Goal: Communication & Community: Ask a question

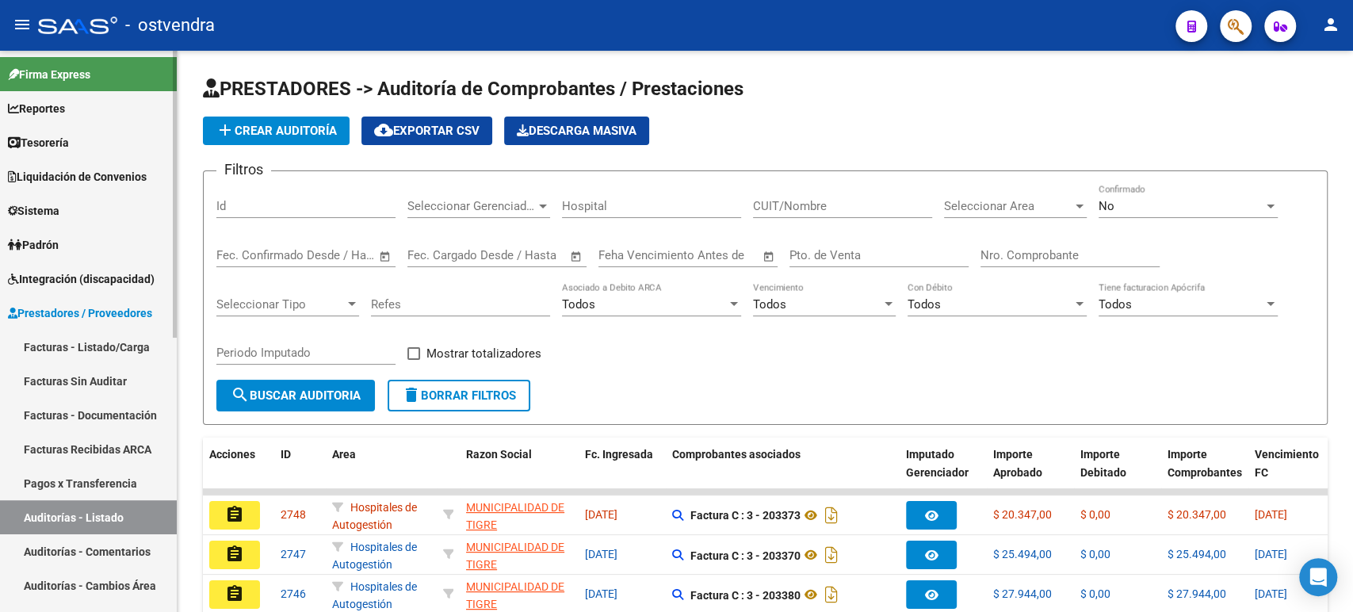
click at [69, 150] on span "Tesorería" at bounding box center [38, 142] width 61 height 17
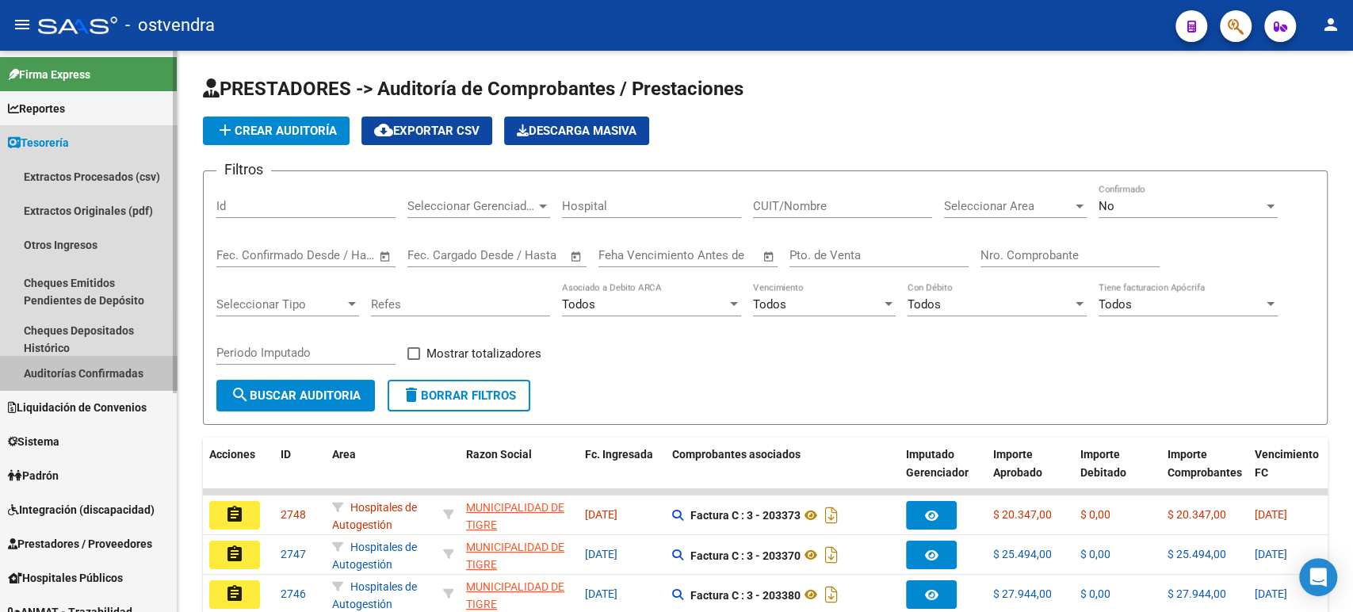
click at [103, 363] on link "Auditorías Confirmadas" at bounding box center [88, 373] width 177 height 34
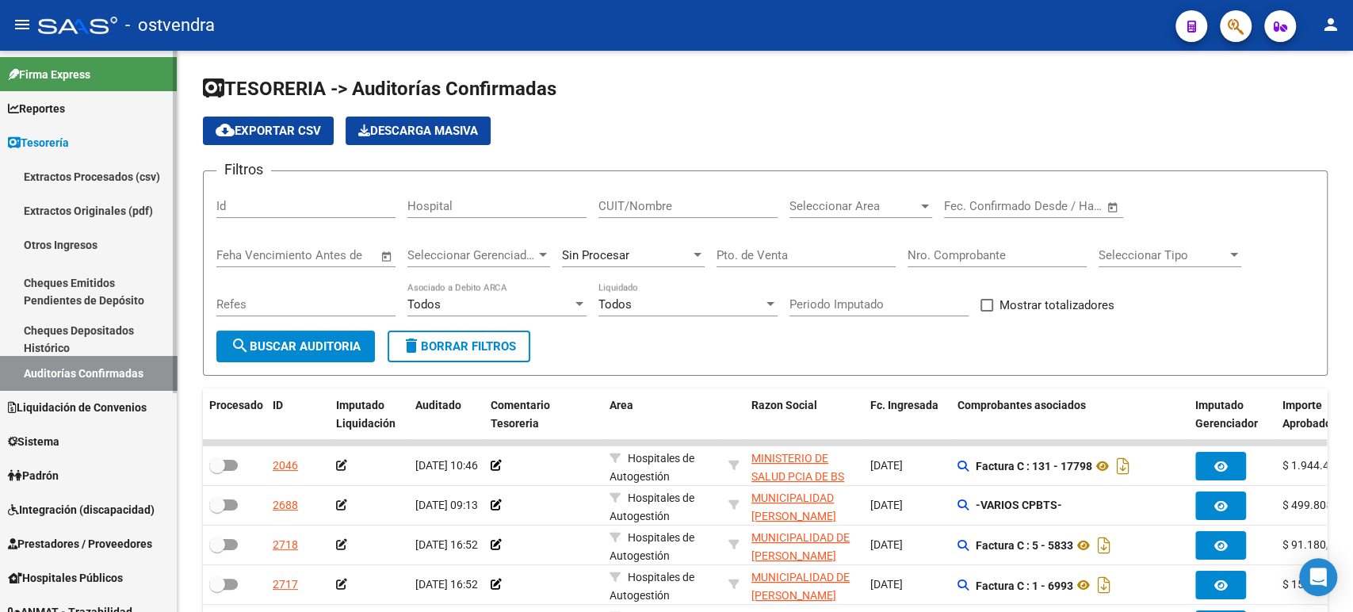
click at [65, 106] on span "Reportes" at bounding box center [36, 108] width 57 height 17
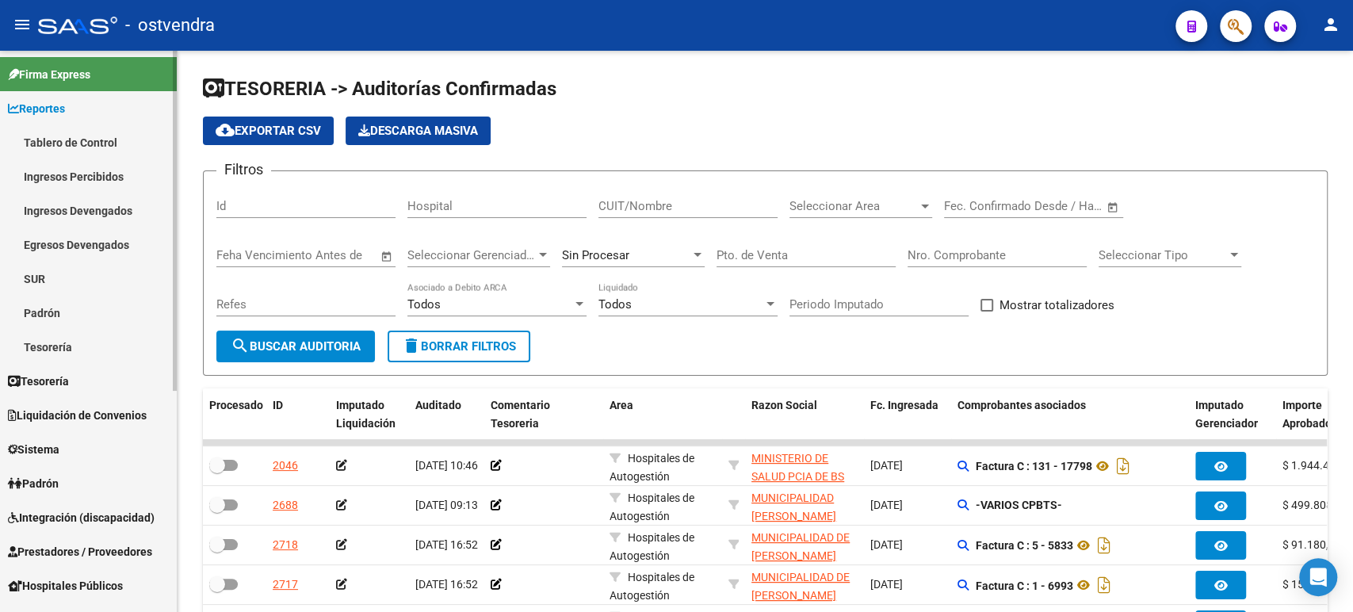
click at [101, 337] on link "Tesorería" at bounding box center [88, 347] width 177 height 34
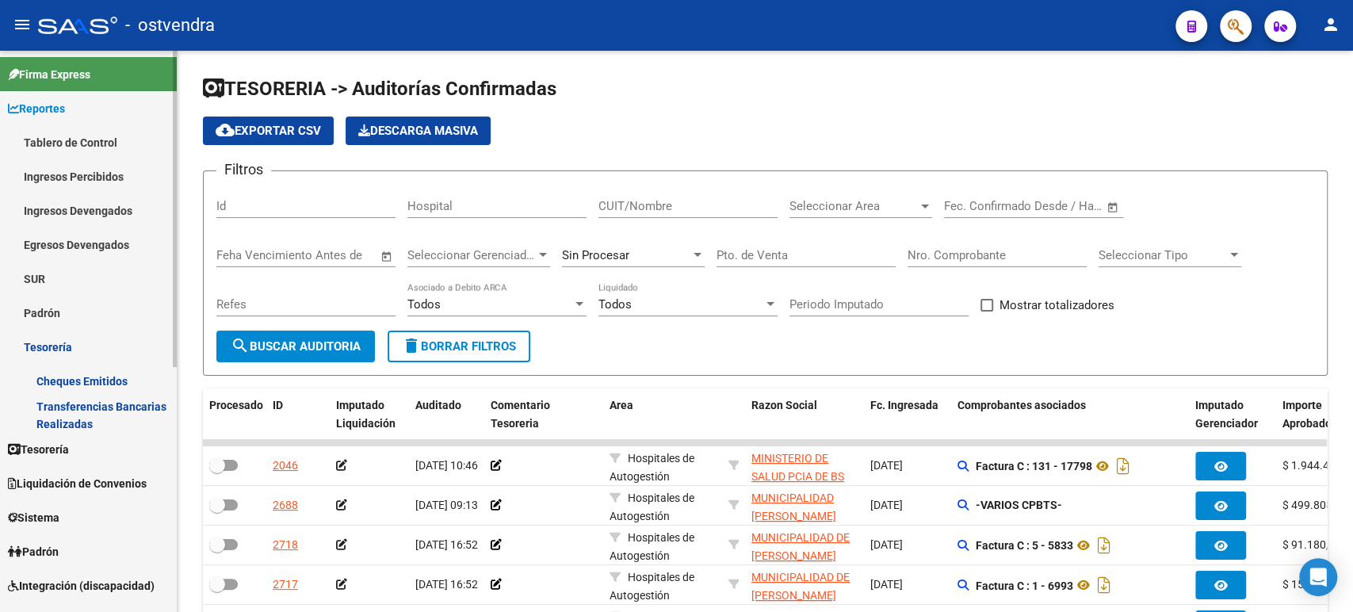
click at [94, 452] on link "Tesorería" at bounding box center [88, 449] width 177 height 34
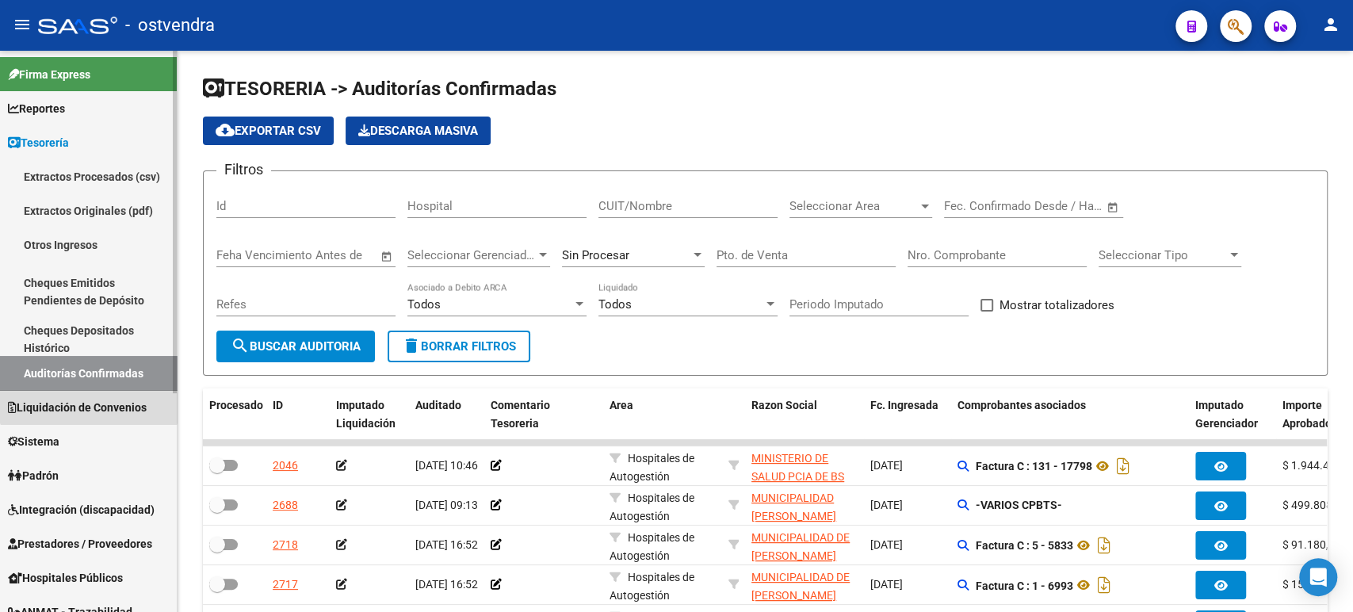
click at [89, 397] on link "Liquidación de Convenios" at bounding box center [88, 407] width 177 height 34
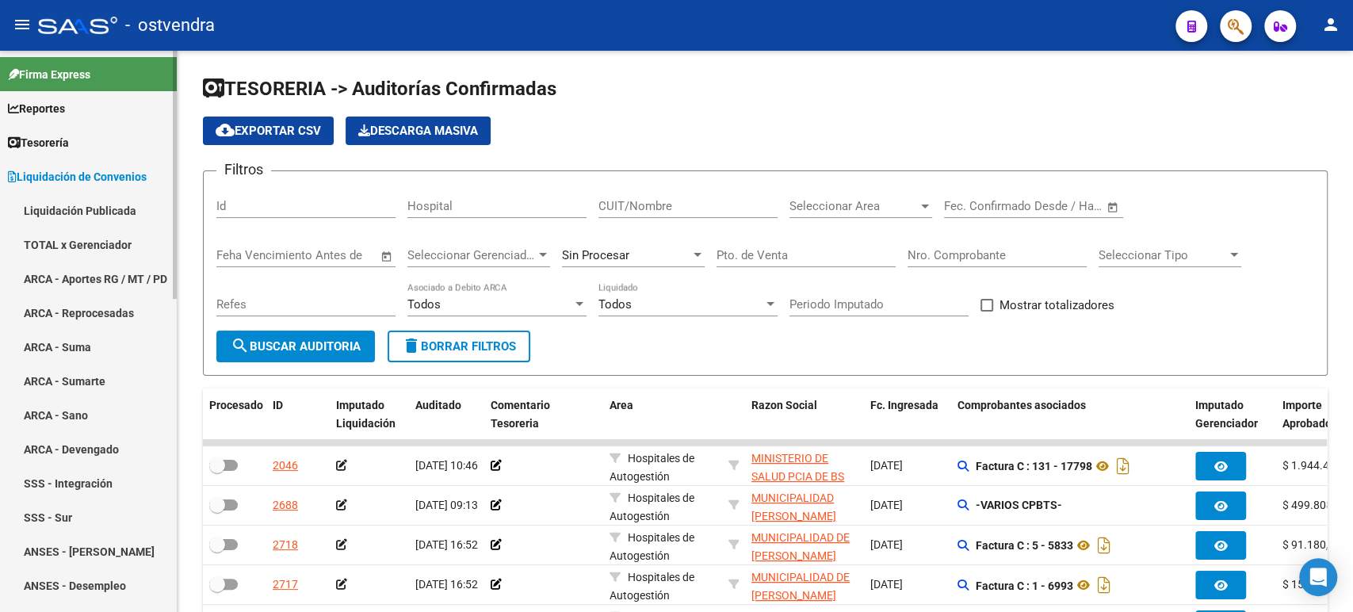
click at [80, 246] on link "TOTAL x Gerenciador" at bounding box center [88, 244] width 177 height 34
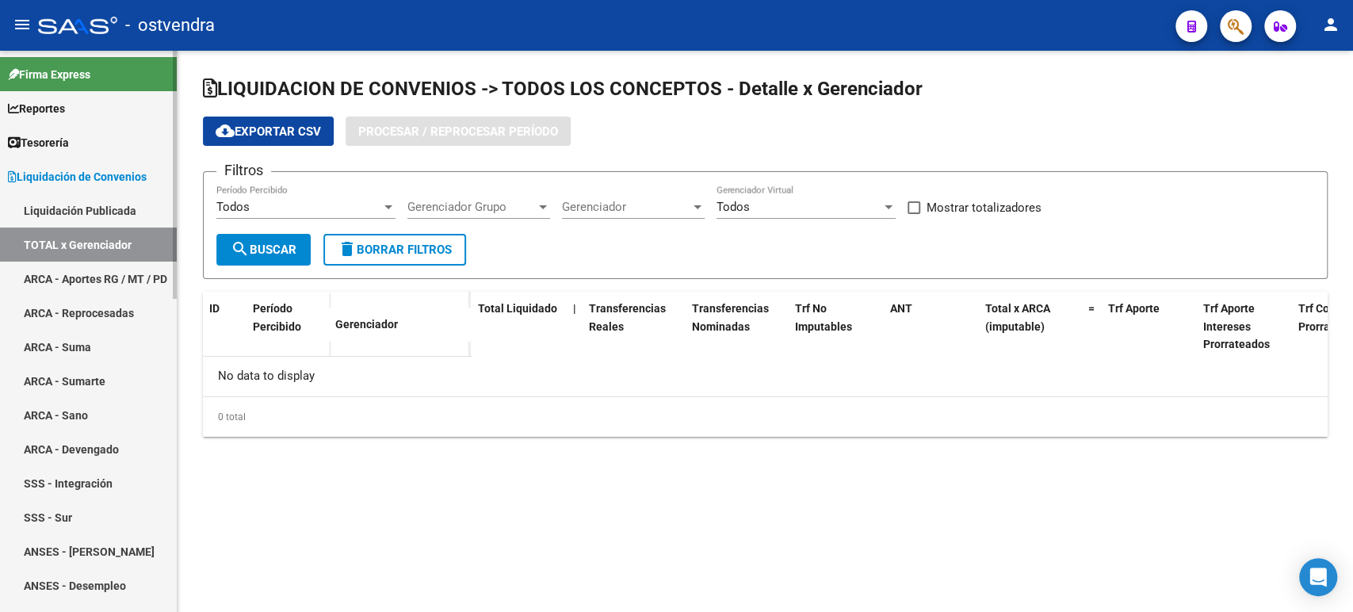
checkbox input "true"
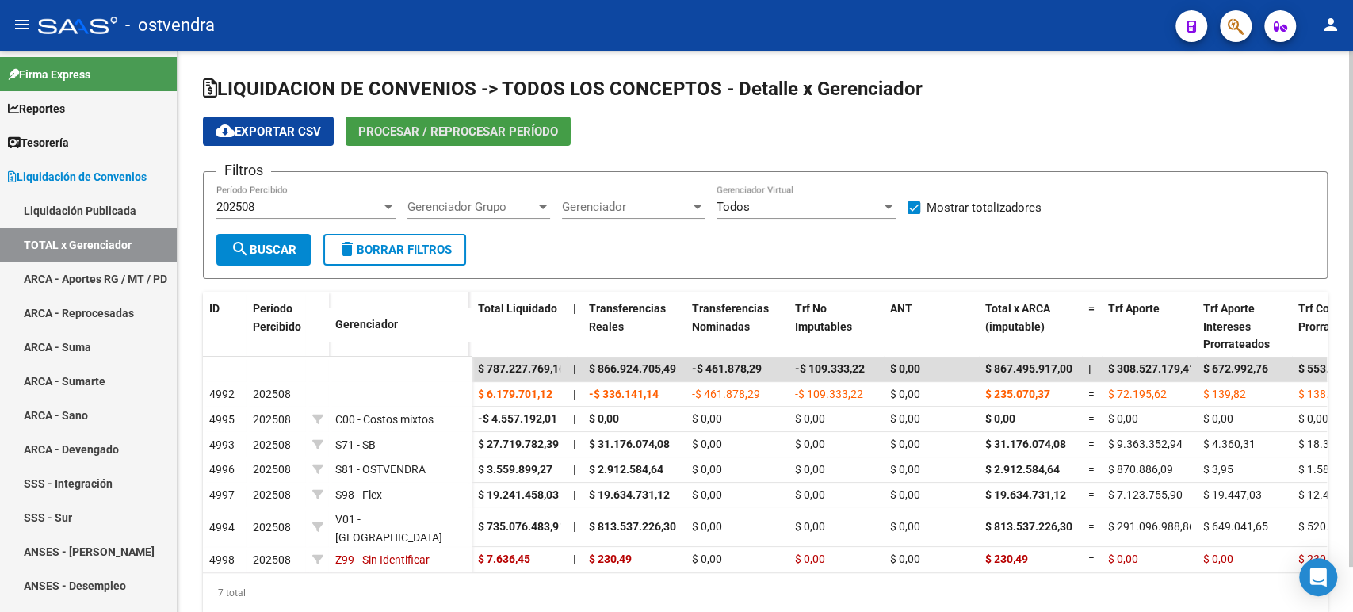
click at [440, 130] on span "Procesar / Reprocesar período" at bounding box center [458, 131] width 200 height 14
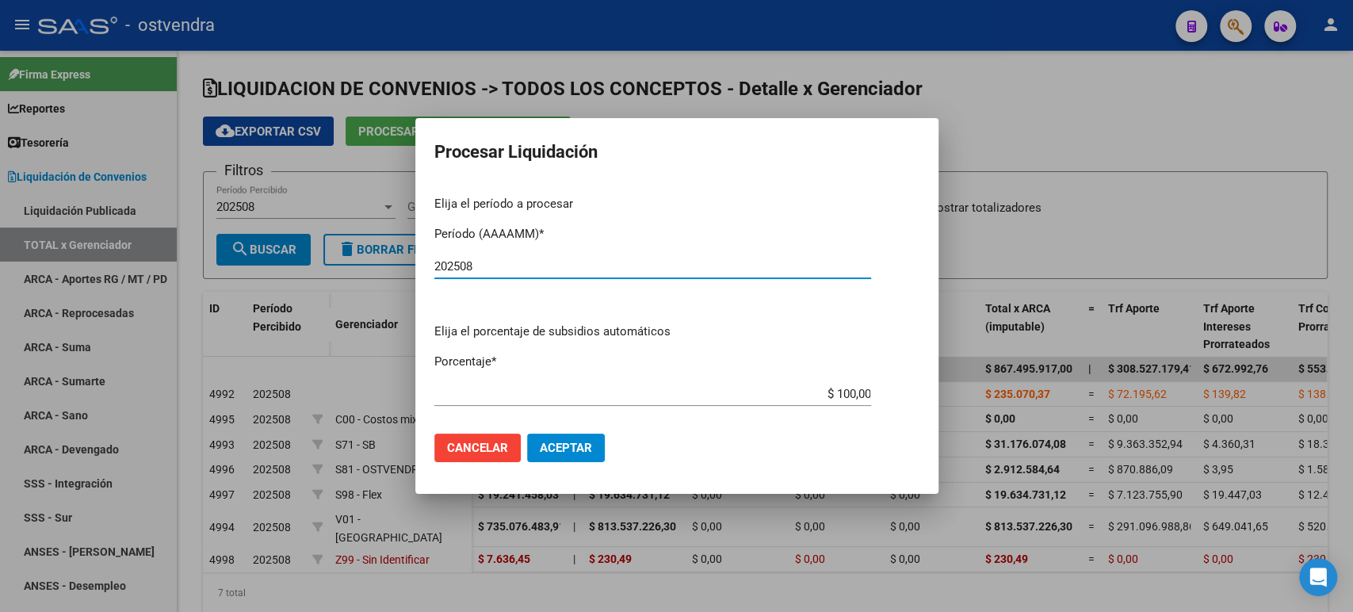
type input "202508"
click at [604, 444] on mat-dialog-actions "Cancelar Aceptar" at bounding box center [676, 448] width 485 height 54
click at [590, 443] on span "Aceptar" at bounding box center [566, 448] width 52 height 14
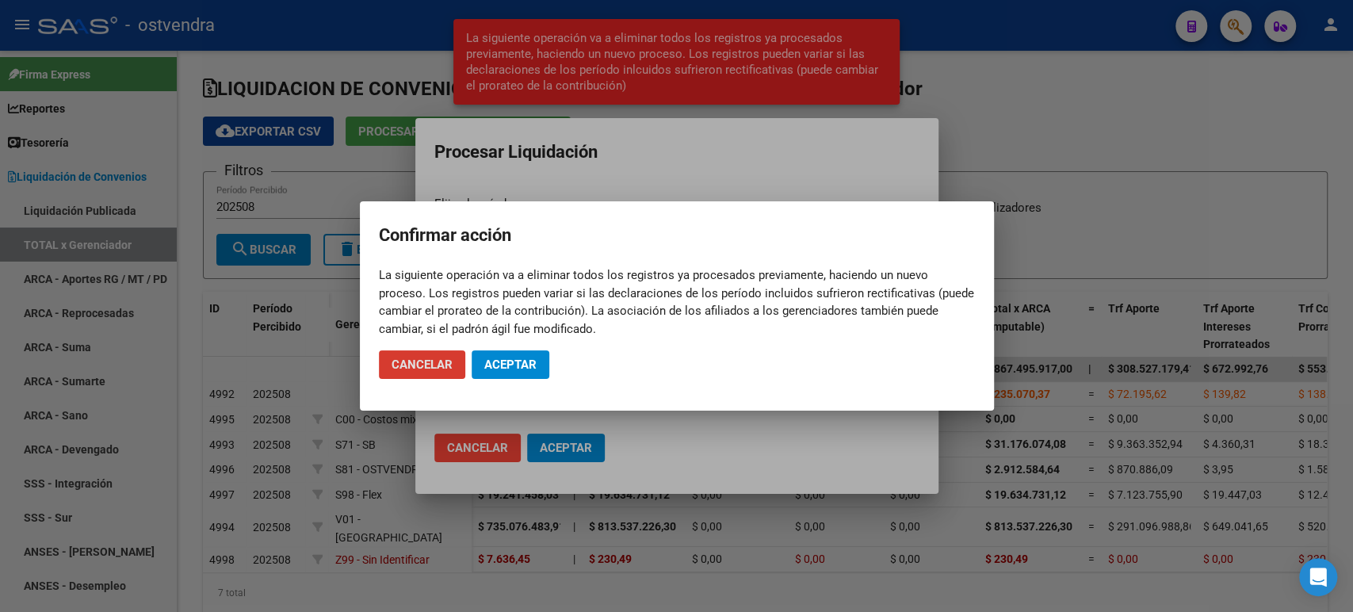
click at [515, 378] on button "Aceptar" at bounding box center [511, 364] width 78 height 29
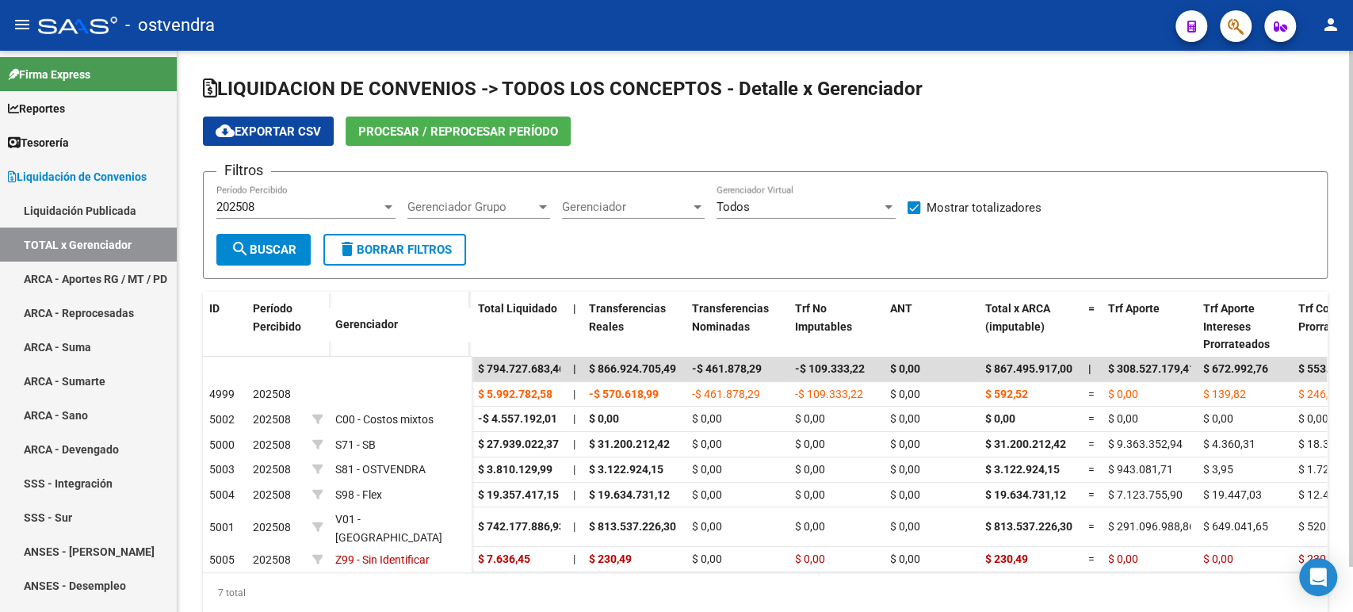
click at [314, 132] on span "cloud_download Exportar CSV" at bounding box center [268, 131] width 105 height 14
click at [467, 122] on button "Procesar / Reprocesar período" at bounding box center [458, 131] width 225 height 29
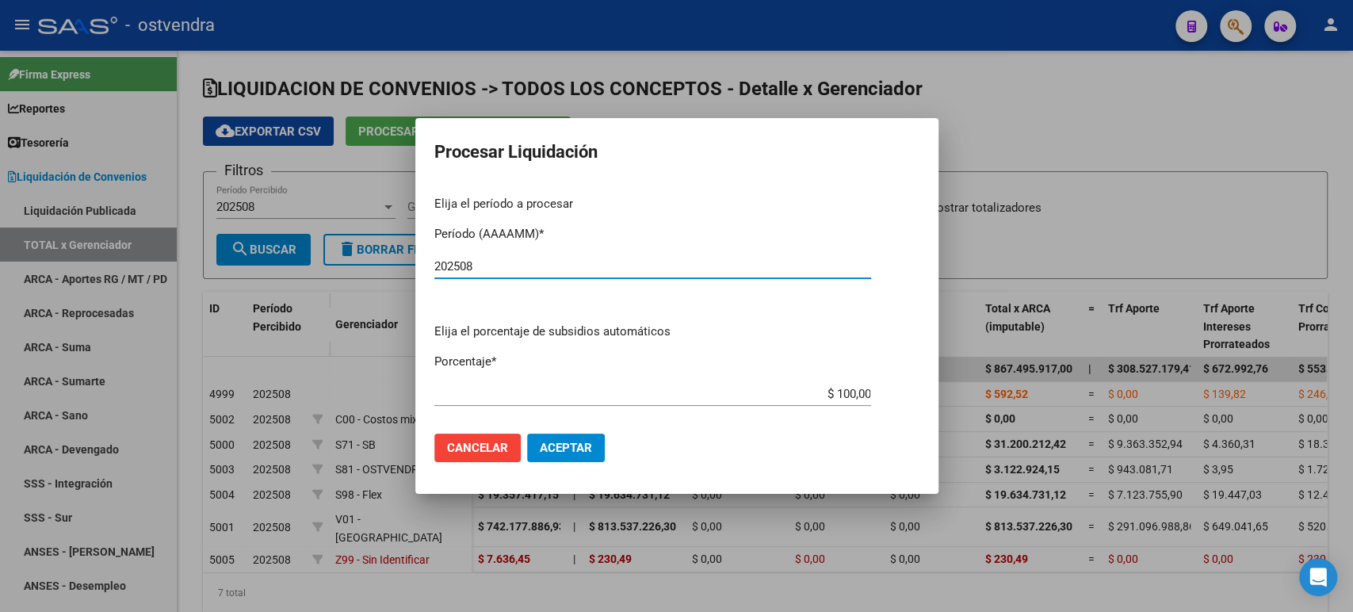
type input "202508"
click at [583, 465] on mat-dialog-actions "Cancelar Aceptar" at bounding box center [676, 448] width 485 height 54
click at [579, 458] on button "Aceptar" at bounding box center [566, 448] width 78 height 29
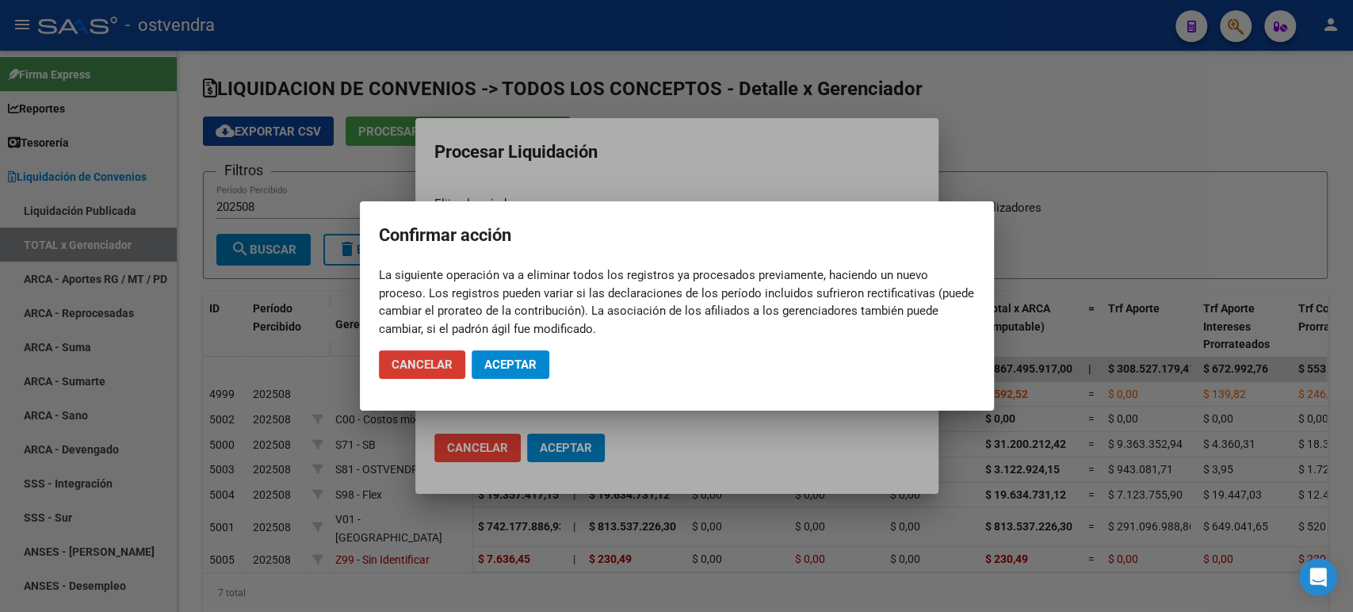
click at [379, 350] on button "Cancelar" at bounding box center [422, 364] width 86 height 29
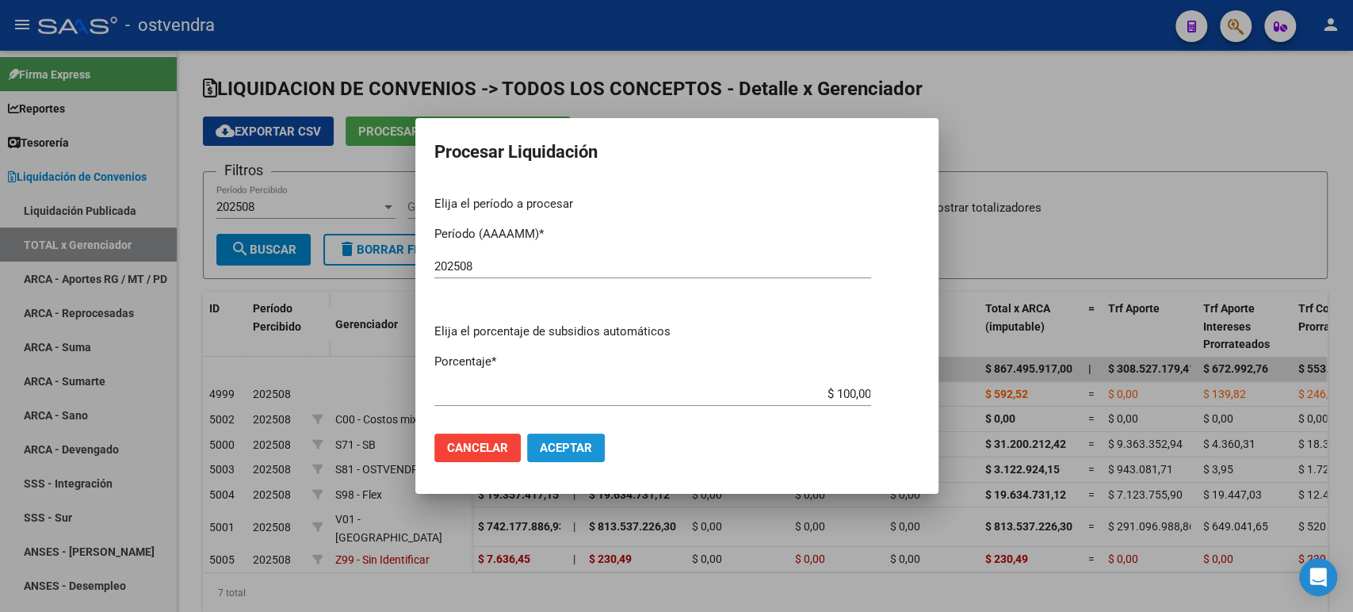
click at [564, 442] on button "Aceptar" at bounding box center [566, 448] width 78 height 29
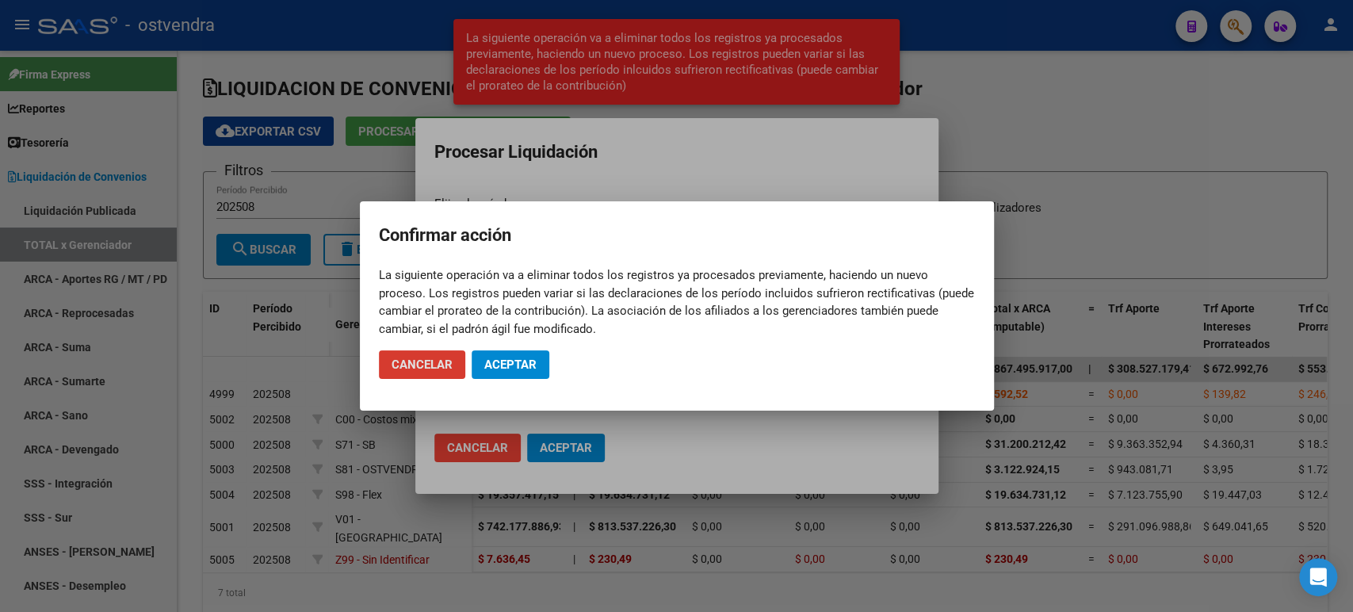
click at [506, 379] on mat-dialog-actions "Cancelar Aceptar" at bounding box center [677, 365] width 596 height 54
click at [514, 373] on button "Aceptar" at bounding box center [511, 364] width 78 height 29
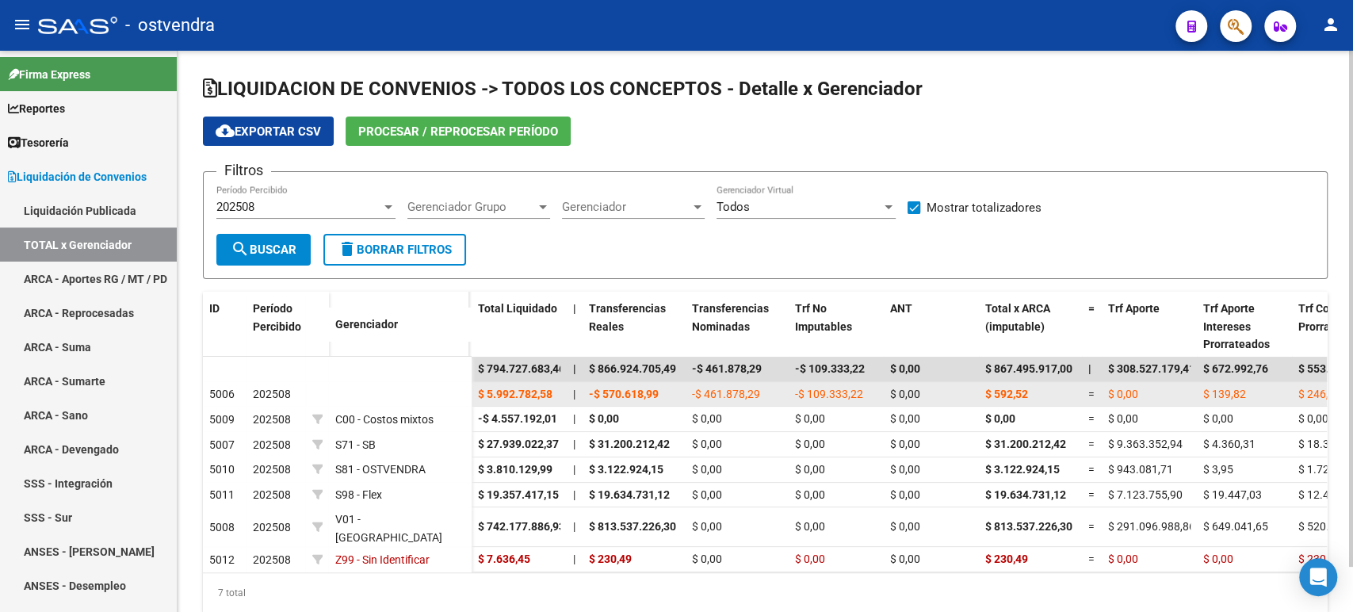
click at [774, 392] on div "-$ 461.878,29" at bounding box center [737, 394] width 90 height 18
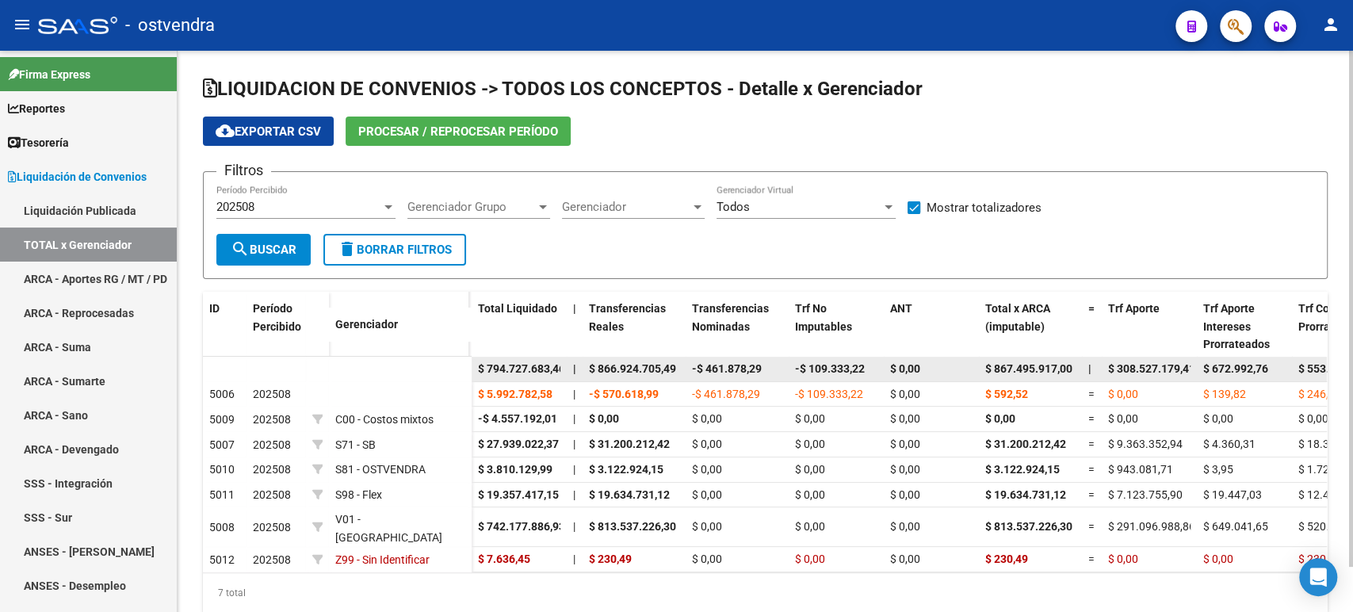
click at [675, 369] on span "$ 866.924.705,49" at bounding box center [632, 368] width 87 height 13
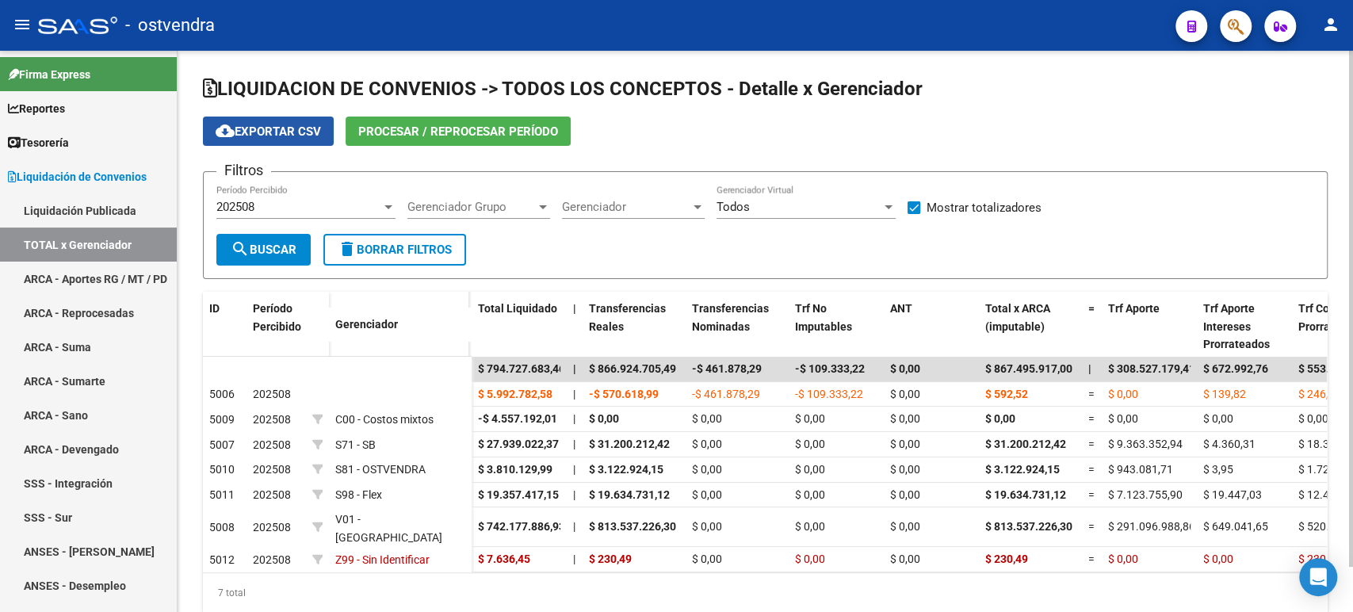
click at [292, 132] on span "cloud_download Exportar CSV" at bounding box center [268, 131] width 105 height 14
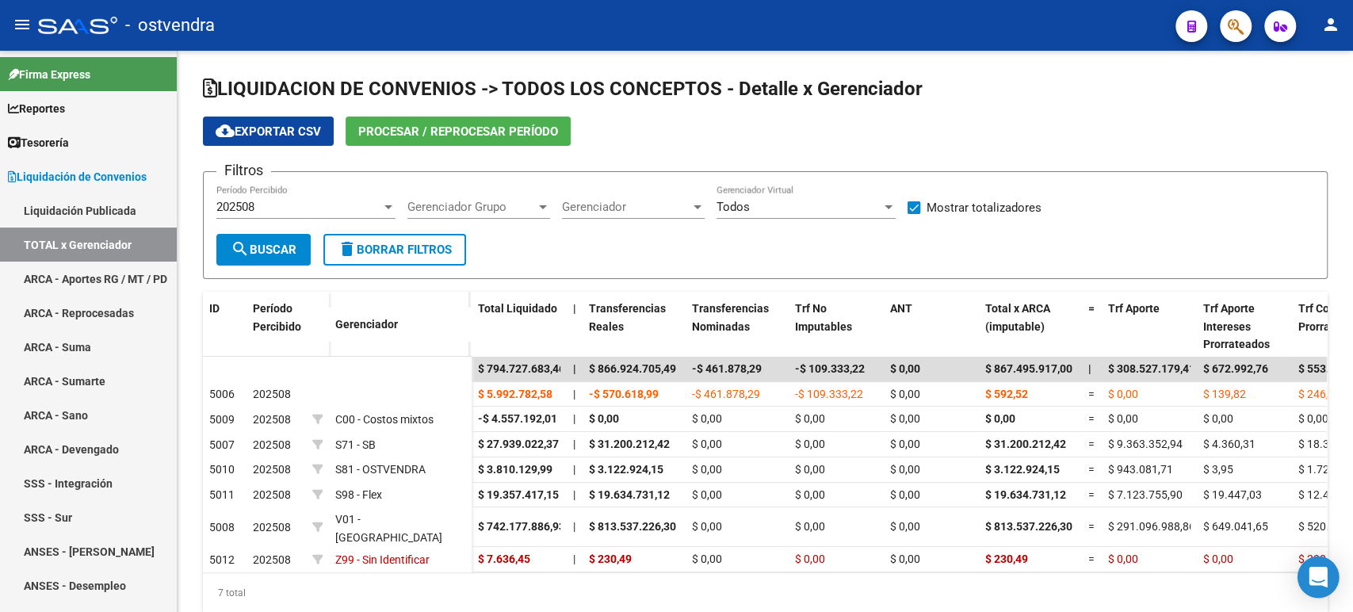
click at [1315, 572] on icon "Open Intercom Messenger" at bounding box center [1317, 577] width 18 height 21
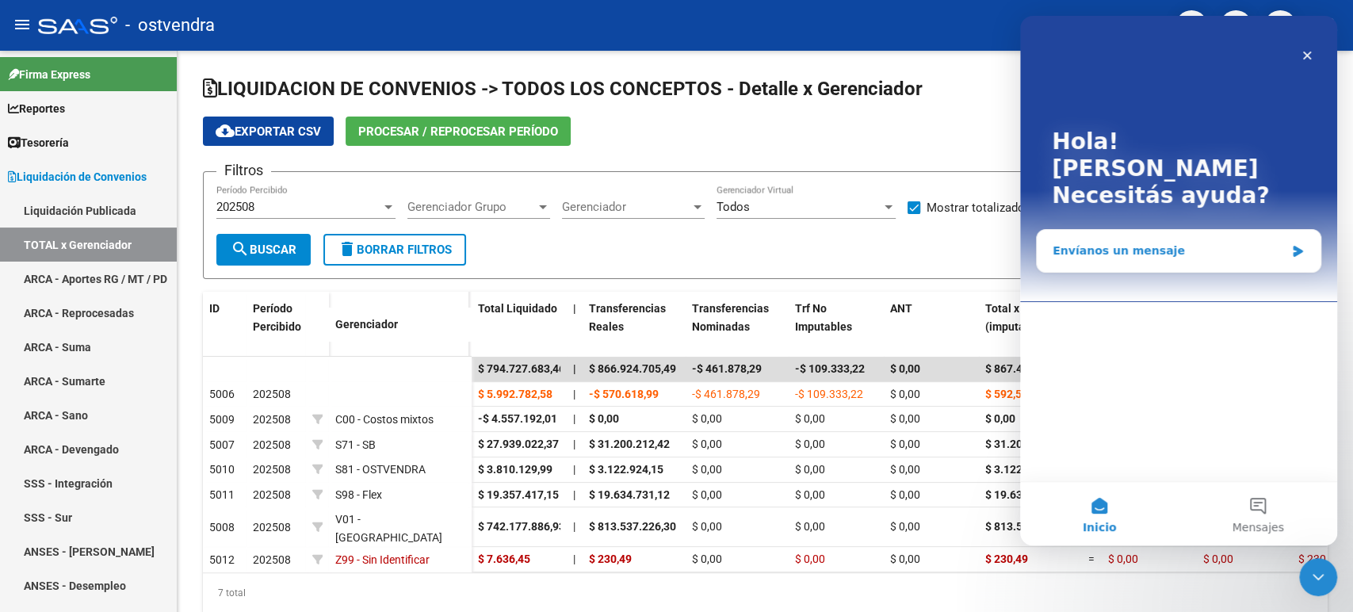
click at [1167, 243] on div "Envíanos un mensaje" at bounding box center [1168, 251] width 232 height 17
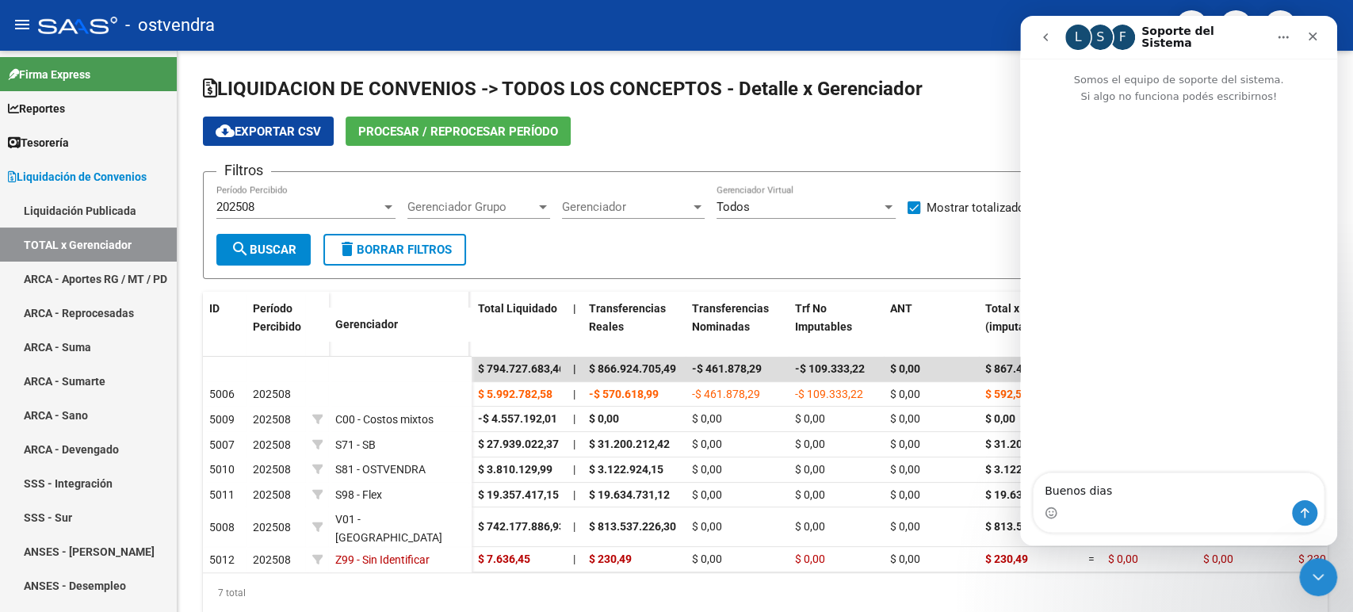
type textarea "Buenos dias"
type textarea "no"
type textarea "no me actualizaria los aportes al dia de la fecha aun"
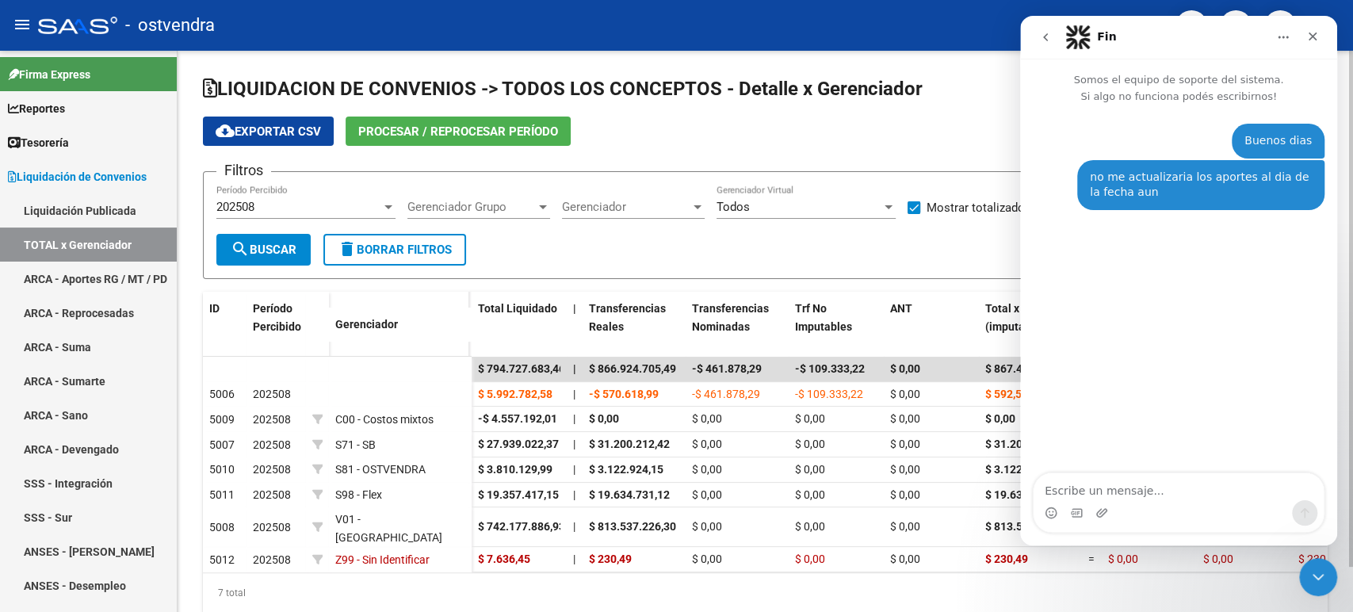
click at [983, 104] on app-list-header "LIQUIDACION DE CONVENIOS -> TODOS LOS CONCEPTOS - Detalle x Gerenciador cloud_d…" at bounding box center [765, 177] width 1125 height 203
click at [1314, 42] on icon "Cerrar" at bounding box center [1312, 36] width 13 height 13
